Goal: Task Accomplishment & Management: Manage account settings

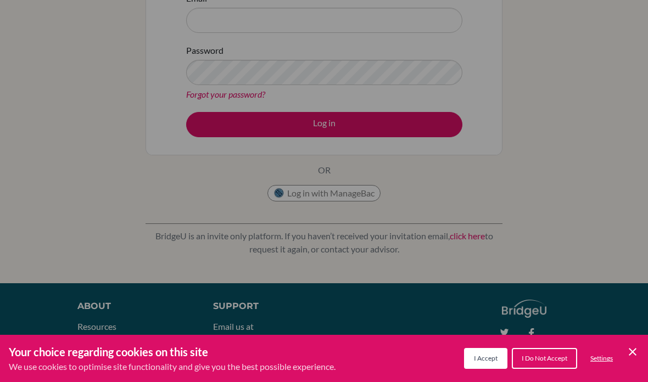
scroll to position [197, 0]
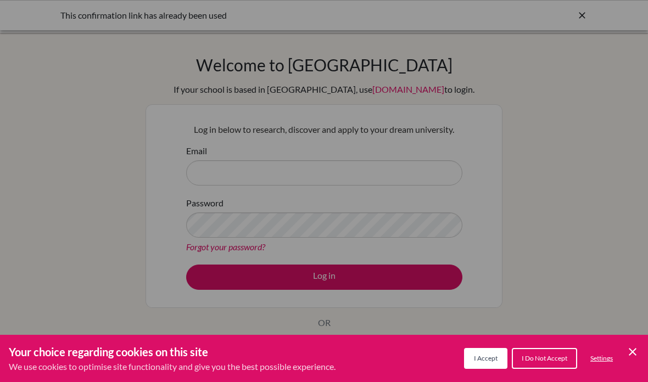
click at [183, 173] on div "Cookie Preferences" at bounding box center [324, 191] width 648 height 382
click at [182, 165] on div "Cookie Preferences" at bounding box center [324, 191] width 648 height 382
click at [192, 174] on div "Cookie Preferences" at bounding box center [324, 191] width 648 height 382
click at [621, 353] on button "Settings" at bounding box center [602, 359] width 40 height 19
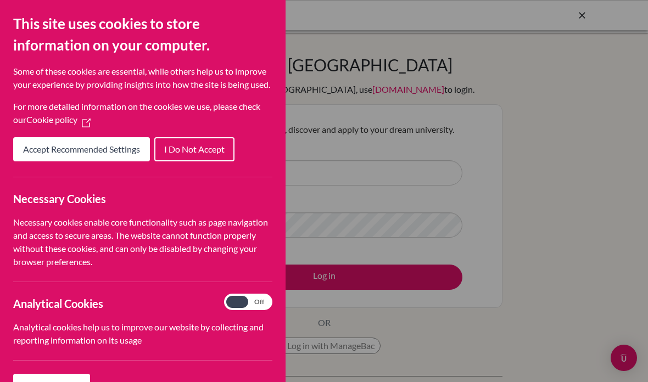
click at [334, 187] on div "Cookie Preferences" at bounding box center [324, 191] width 648 height 382
click at [37, 154] on span "Accept Recommended Settings" at bounding box center [81, 149] width 117 height 10
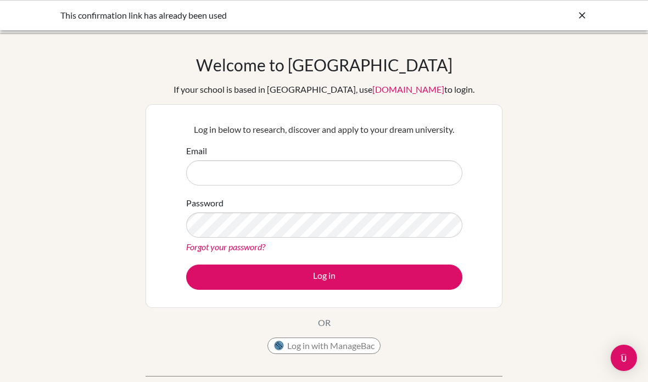
click at [214, 156] on div "Email" at bounding box center [324, 165] width 276 height 41
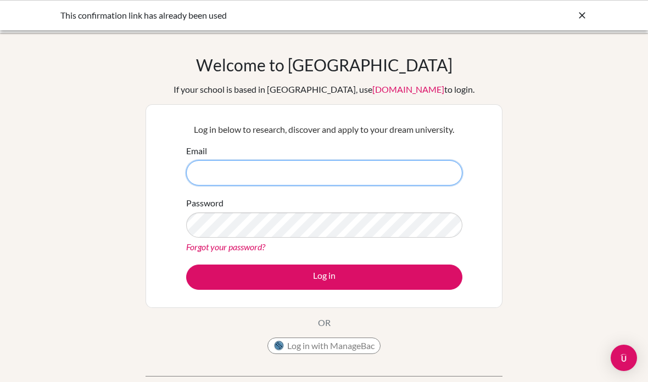
click at [219, 170] on input "Email" at bounding box center [324, 172] width 276 height 25
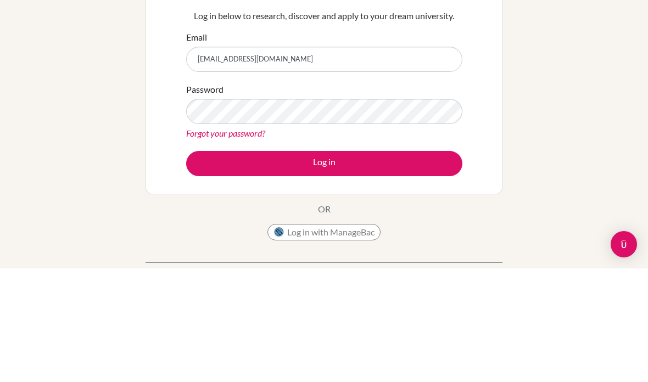
scroll to position [114, 0]
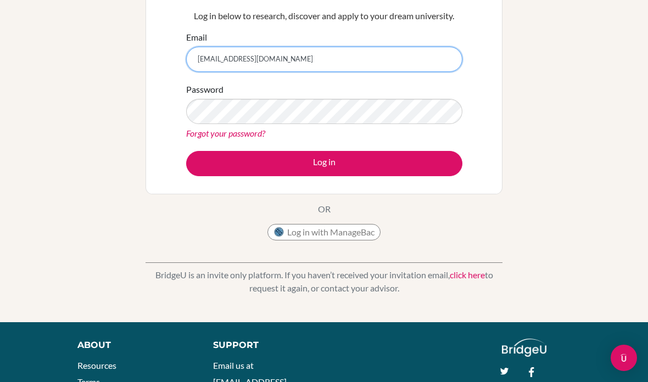
click at [279, 54] on input "[EMAIL_ADDRESS][DOMAIN_NAME]" at bounding box center [324, 59] width 276 height 25
click at [271, 57] on input "[EMAIL_ADDRESS][DOMAIN_NAME]" at bounding box center [324, 59] width 276 height 25
type input "[EMAIL_ADDRESS][DOMAIN_NAME]"
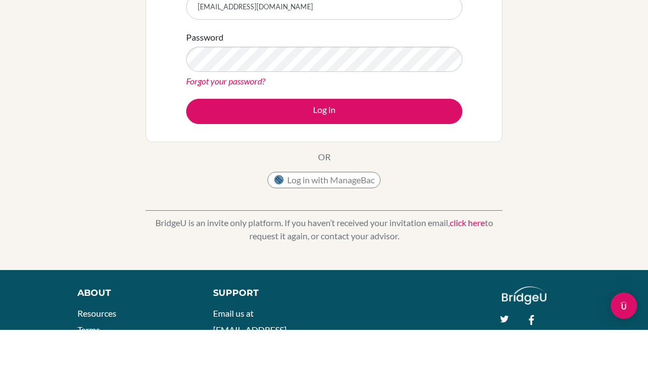
click at [384, 151] on button "Log in" at bounding box center [324, 163] width 276 height 25
